Goal: Task Accomplishment & Management: Use online tool/utility

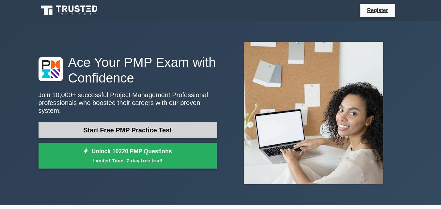
click at [149, 124] on link "Start Free PMP Practice Test" at bounding box center [127, 130] width 178 height 16
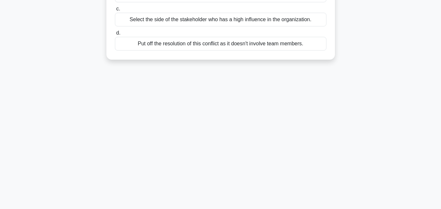
scroll to position [143, 0]
